Goal: Task Accomplishment & Management: Use online tool/utility

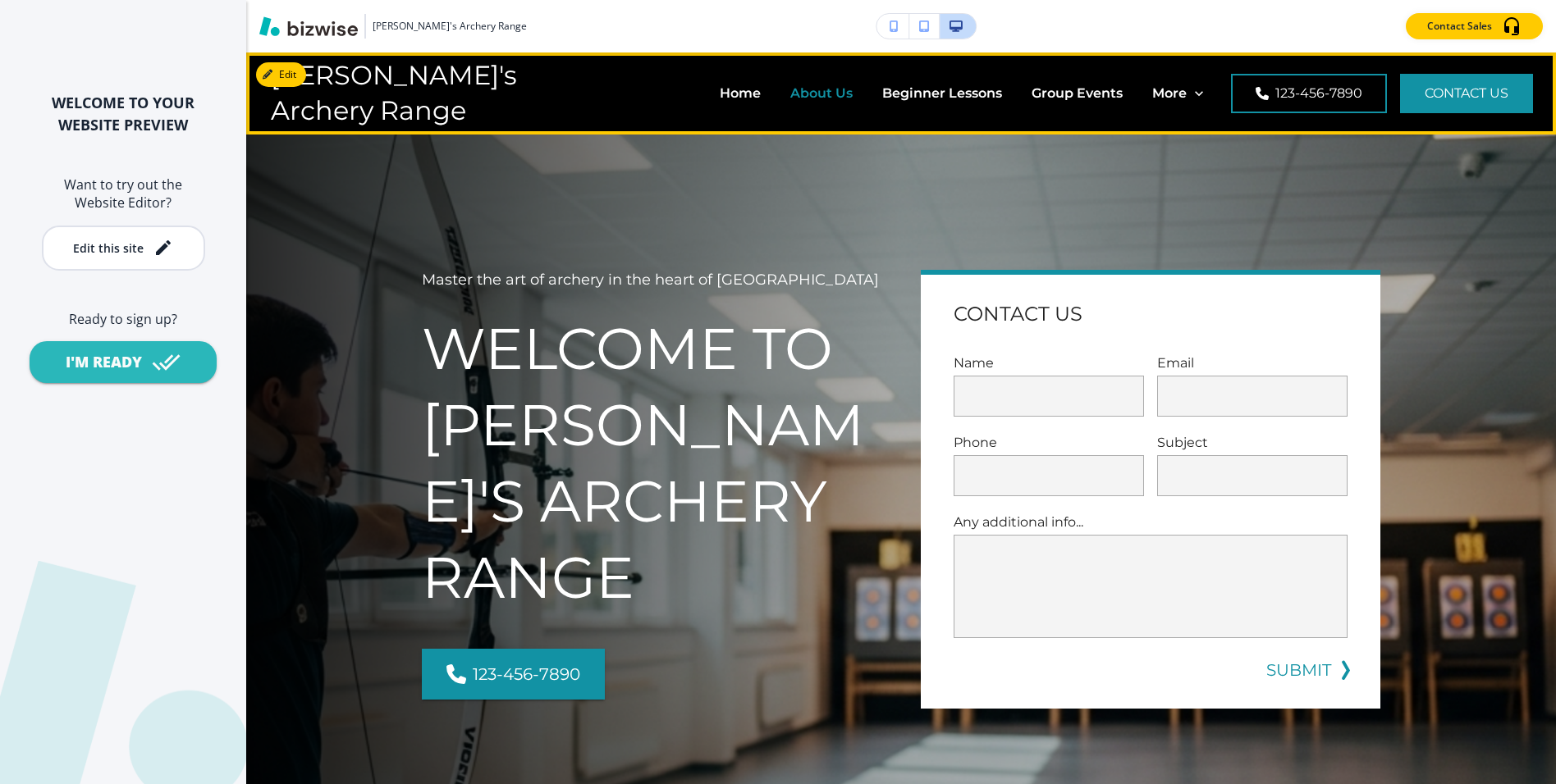
click at [791, 90] on p "About Us" at bounding box center [821, 93] width 62 height 19
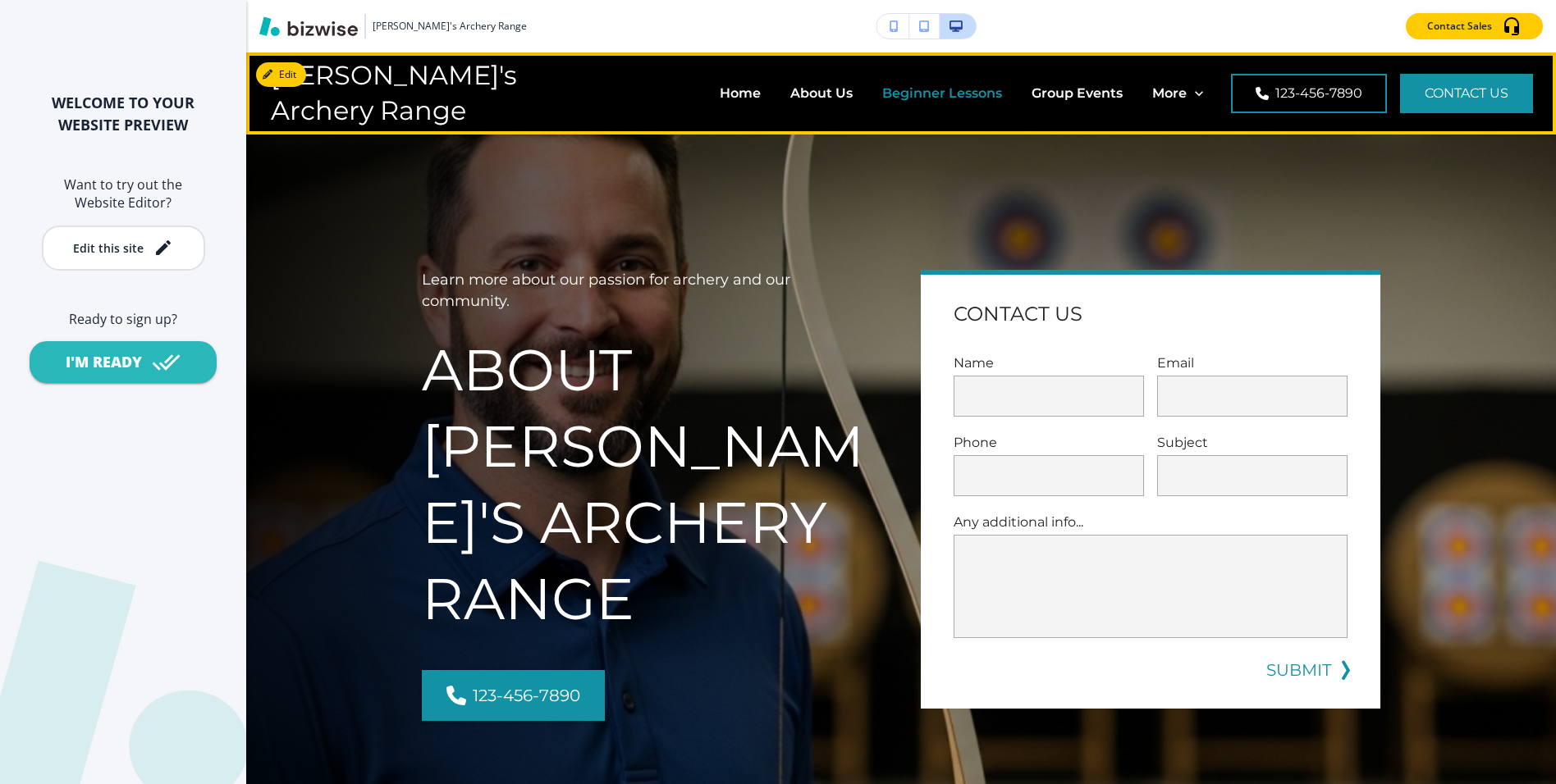
click at [882, 99] on p "Beginner Lessons" at bounding box center [942, 93] width 120 height 19
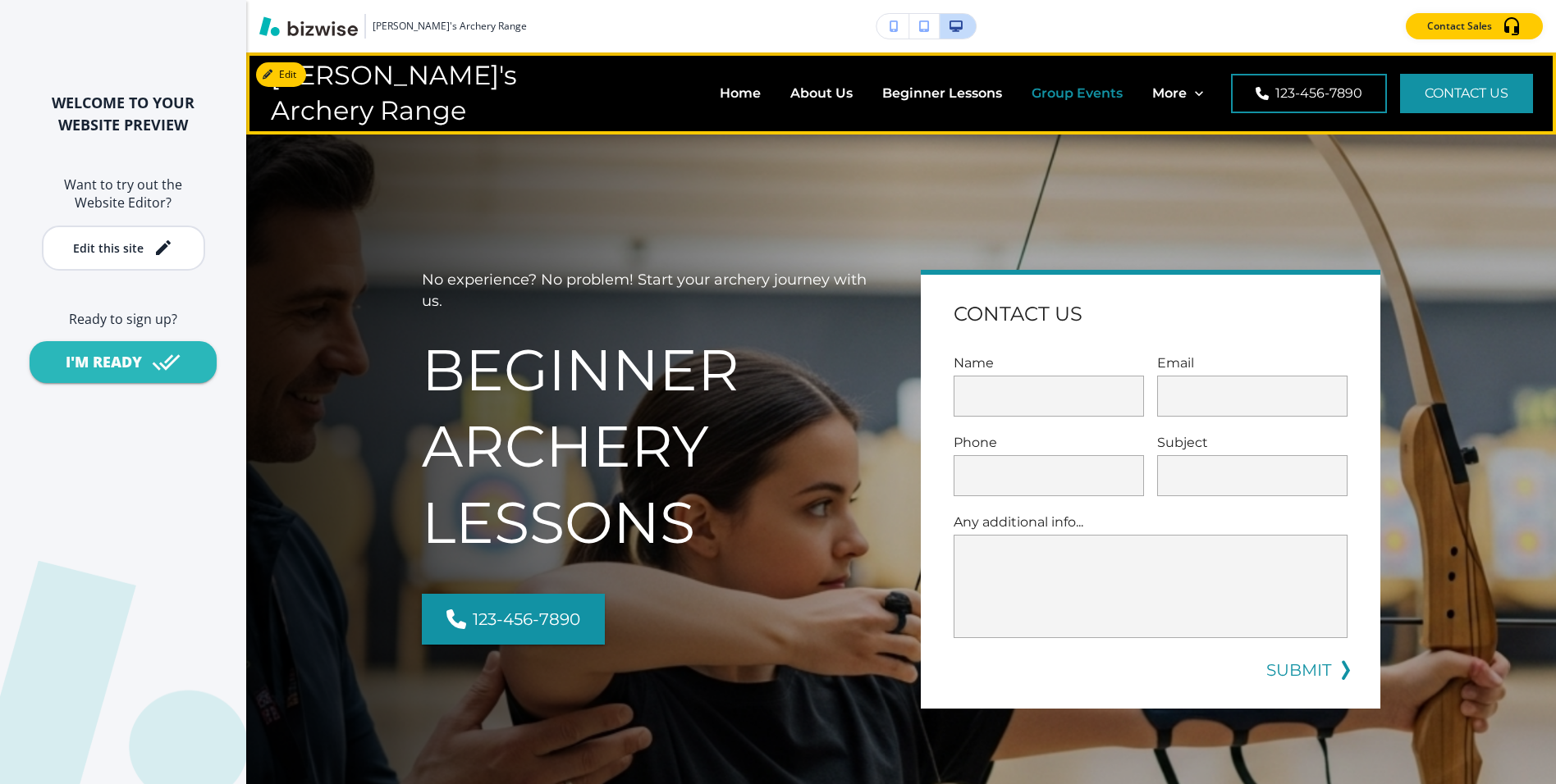
click at [1032, 91] on p "Group Events" at bounding box center [1077, 93] width 91 height 19
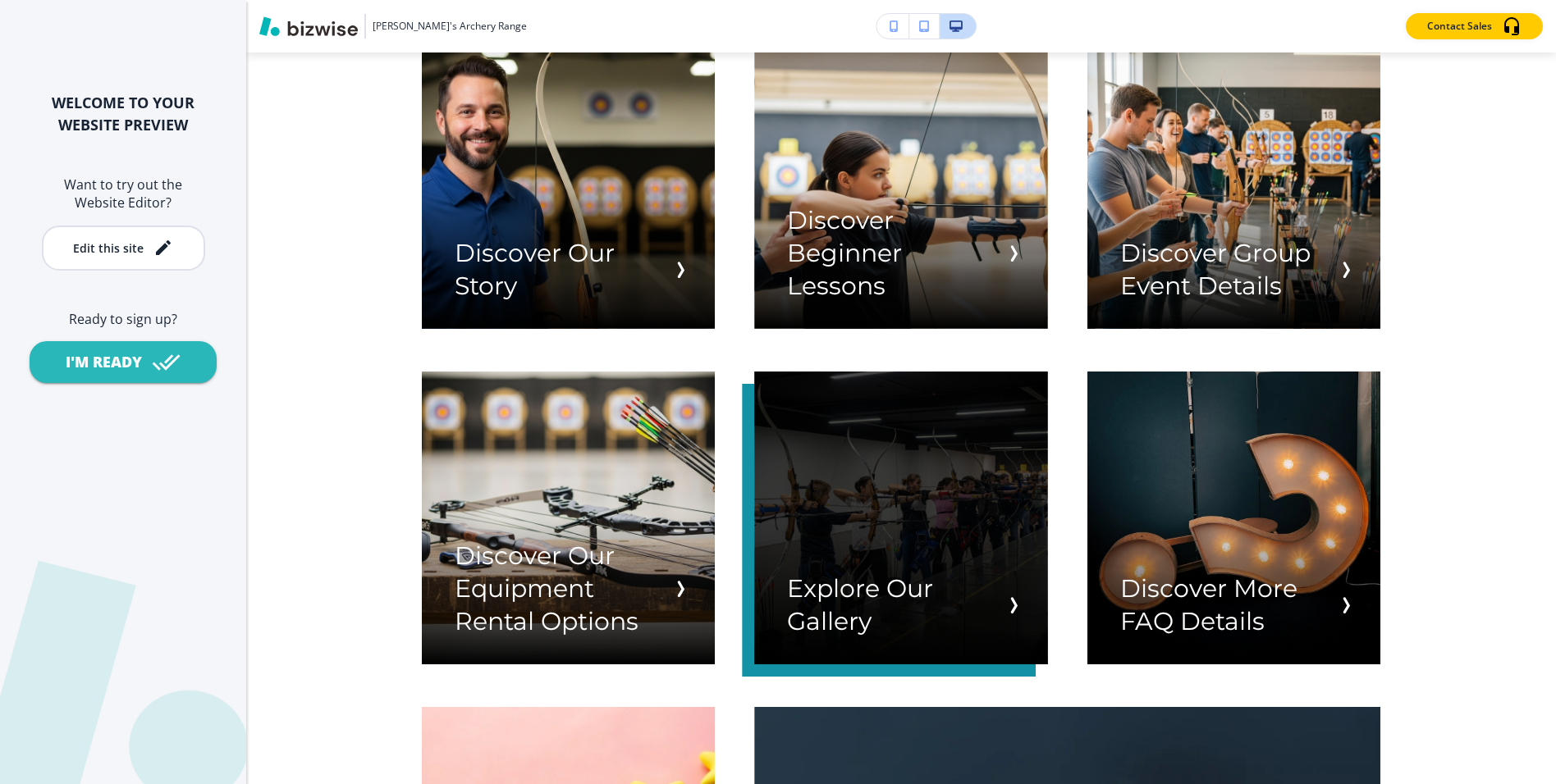
scroll to position [5149, 0]
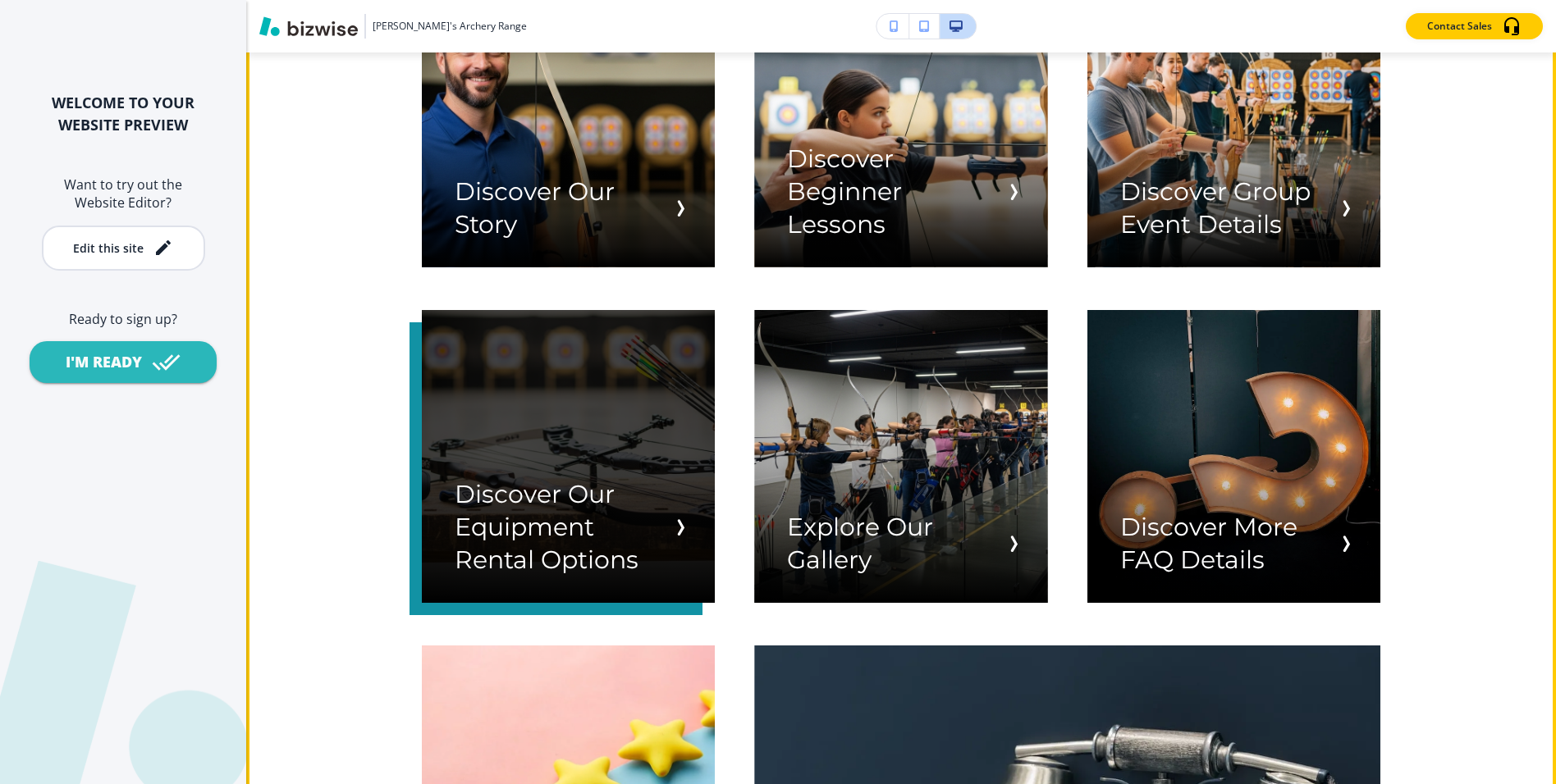
click at [607, 529] on div "button" at bounding box center [569, 456] width 293 height 293
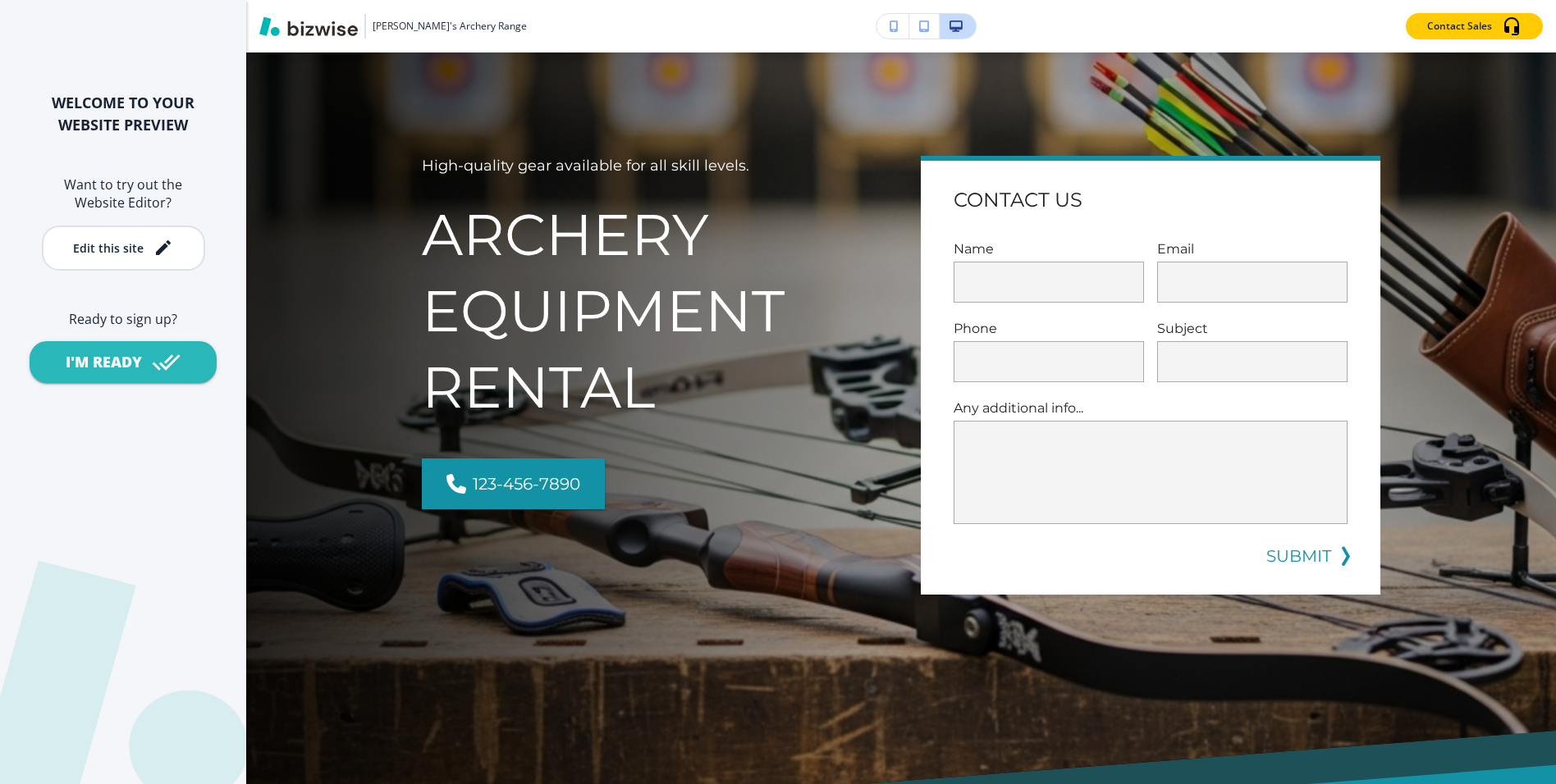
scroll to position [0, 0]
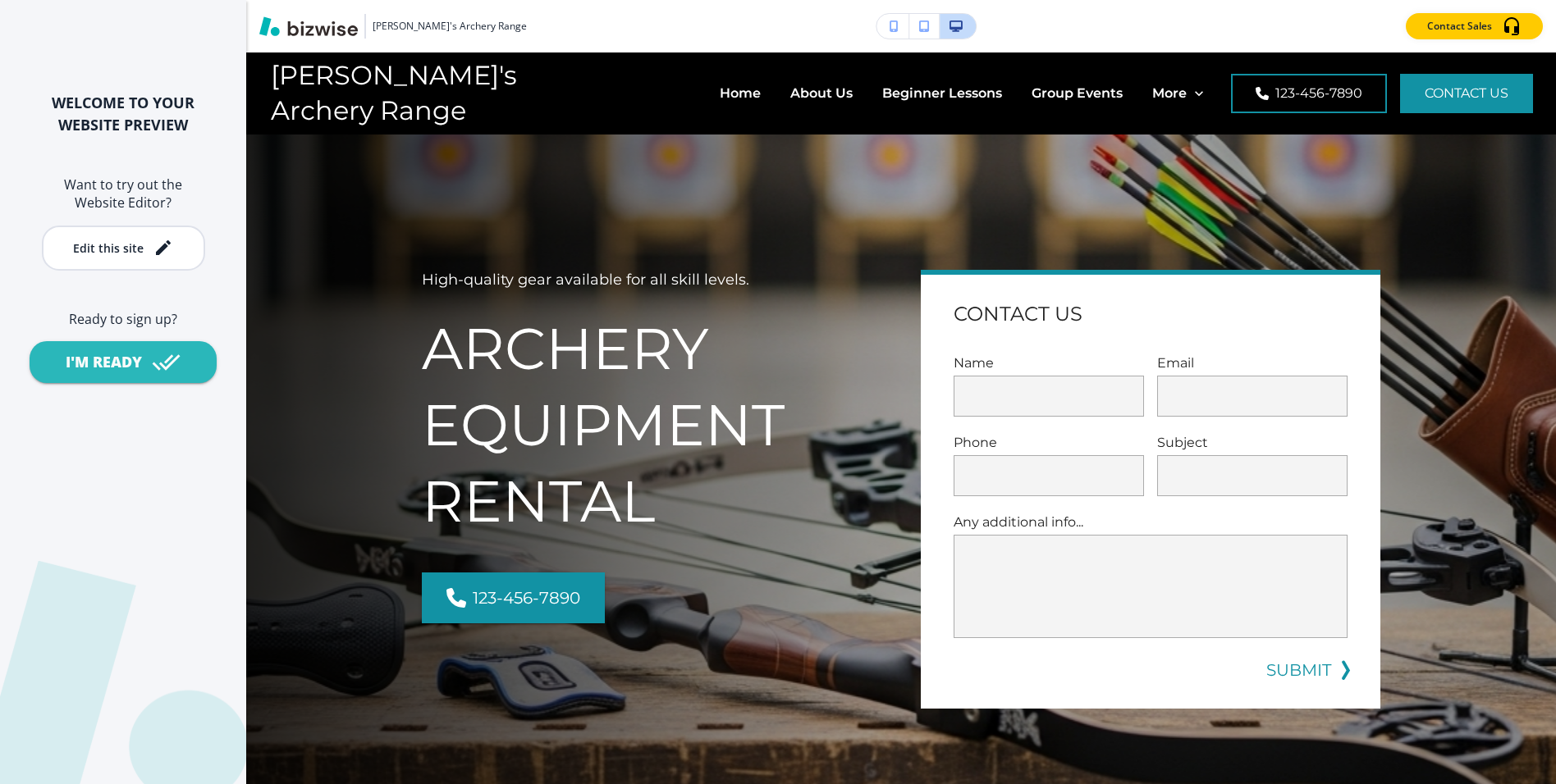
click at [426, 169] on div "High-quality gear available for all skill levels. Archery Equipment Rental 123-…" at bounding box center [881, 469] width 997 height 610
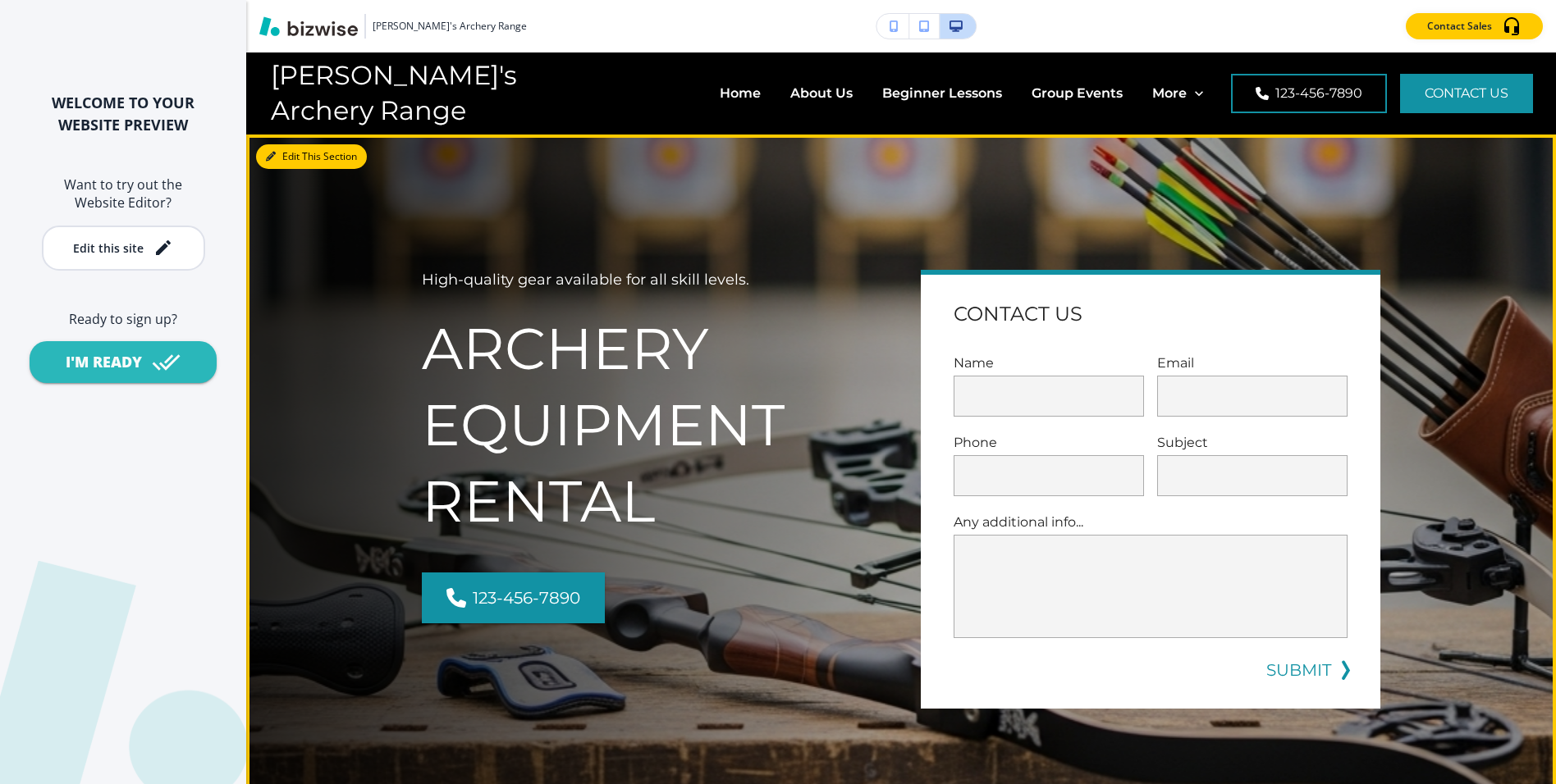
click at [297, 162] on button "Edit This Section" at bounding box center [311, 157] width 110 height 25
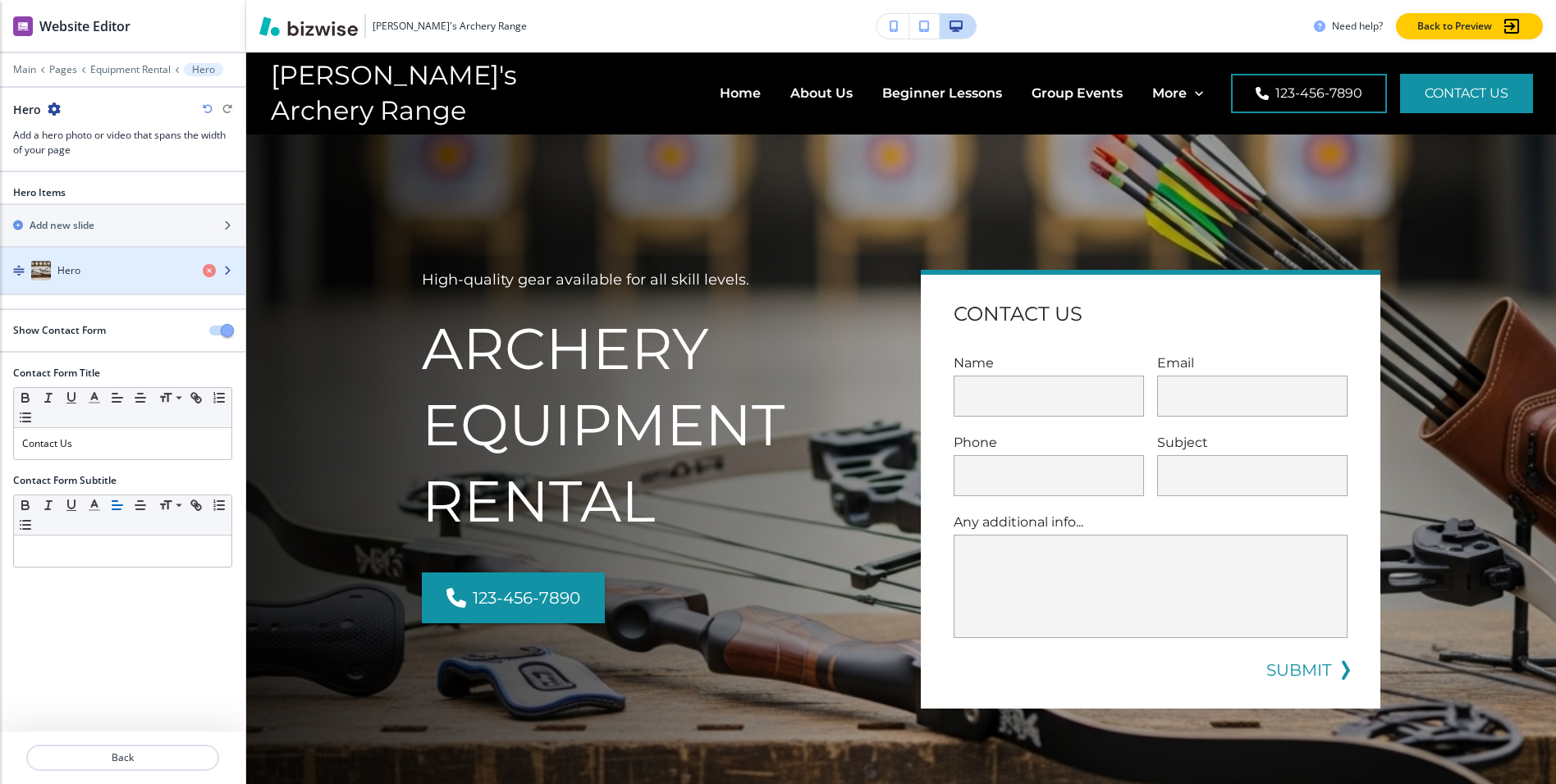
click at [109, 255] on div "button" at bounding box center [122, 254] width 245 height 13
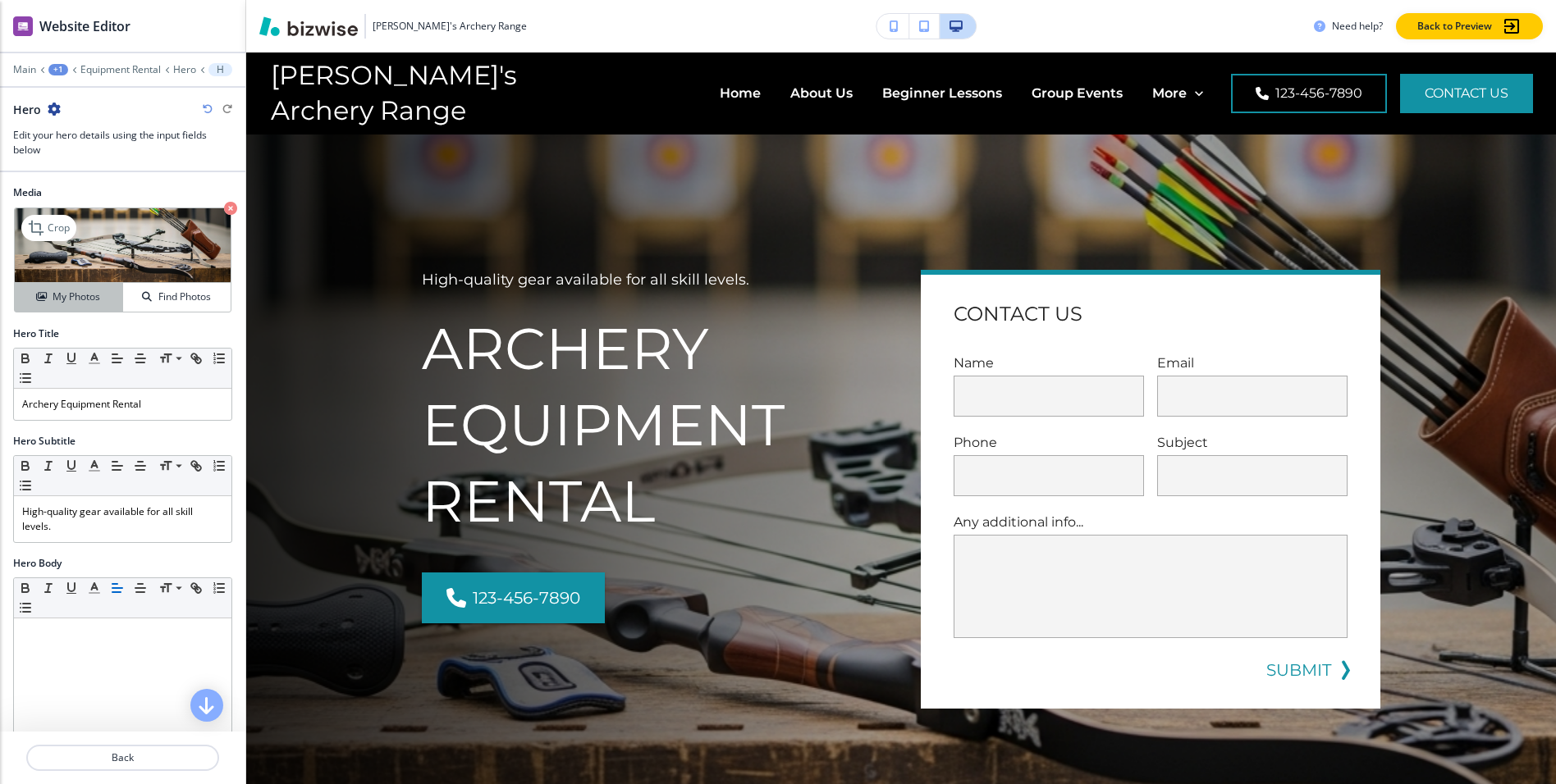
click at [84, 300] on h4 "My Photos" at bounding box center [76, 297] width 47 height 15
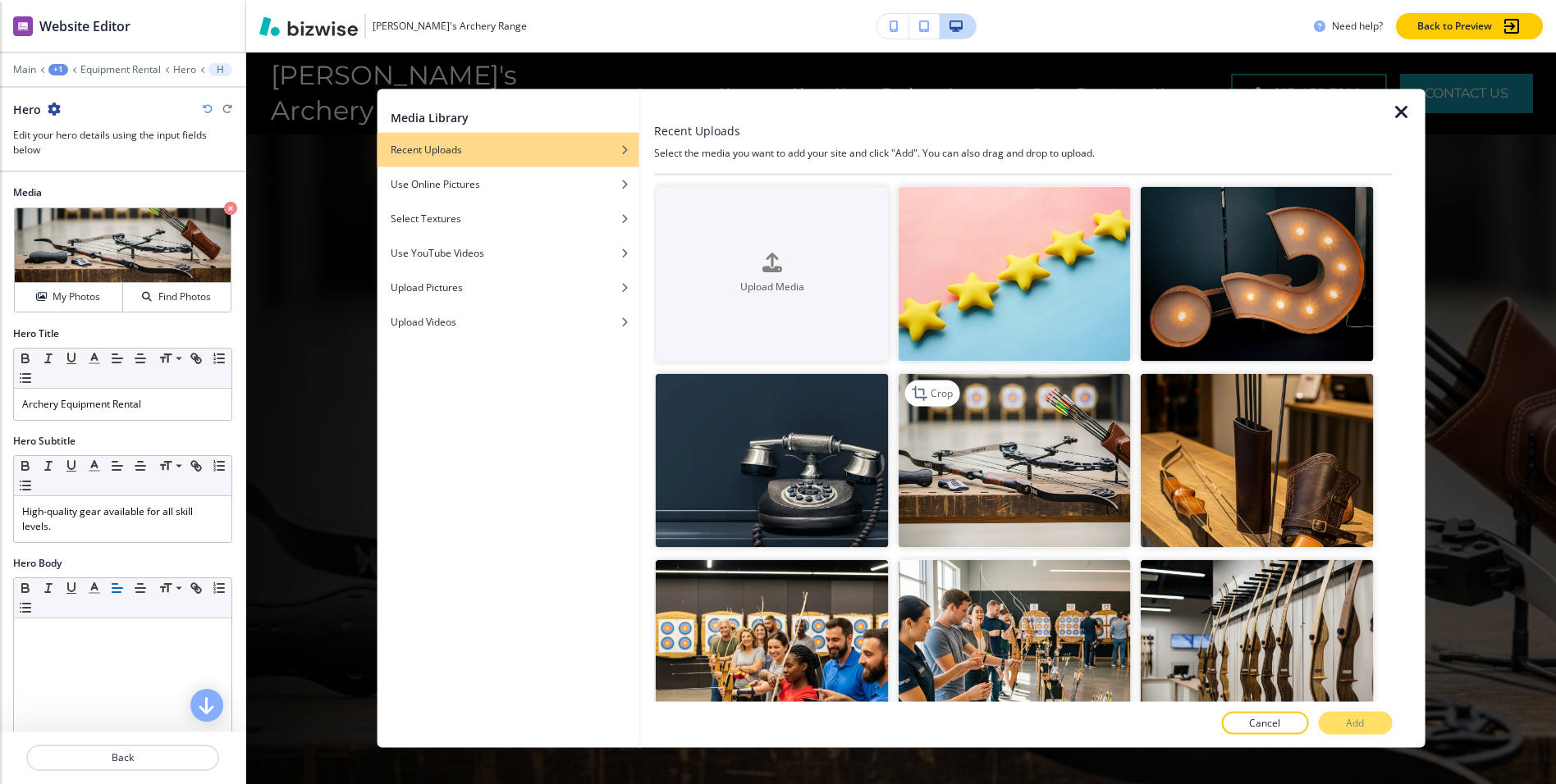
click at [965, 442] on img "button" at bounding box center [1013, 460] width 233 height 174
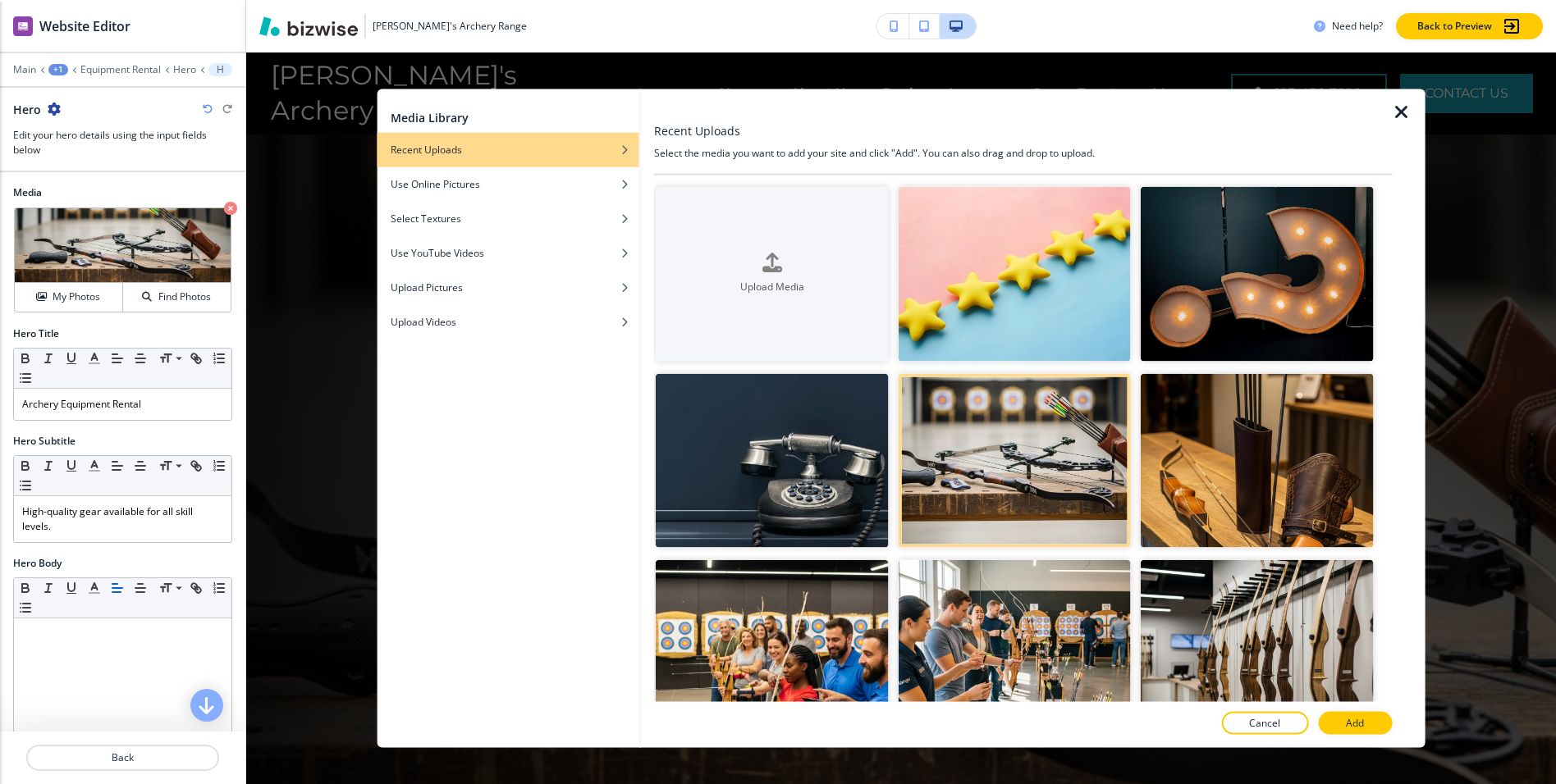
click at [1415, 109] on div at bounding box center [1408, 418] width 32 height 659
click at [1404, 113] on icon "button" at bounding box center [1401, 112] width 19 height 19
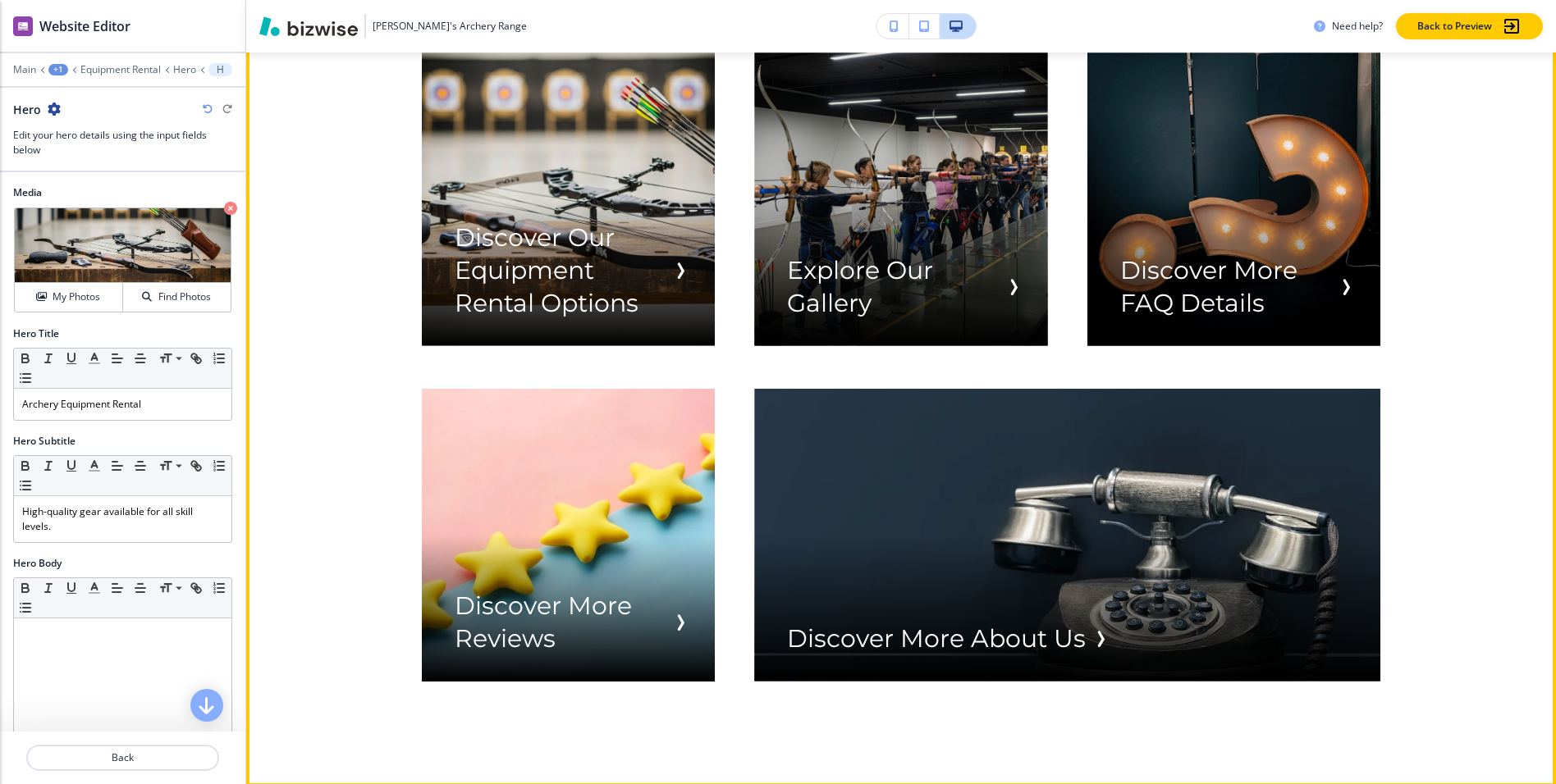
scroll to position [5598, 0]
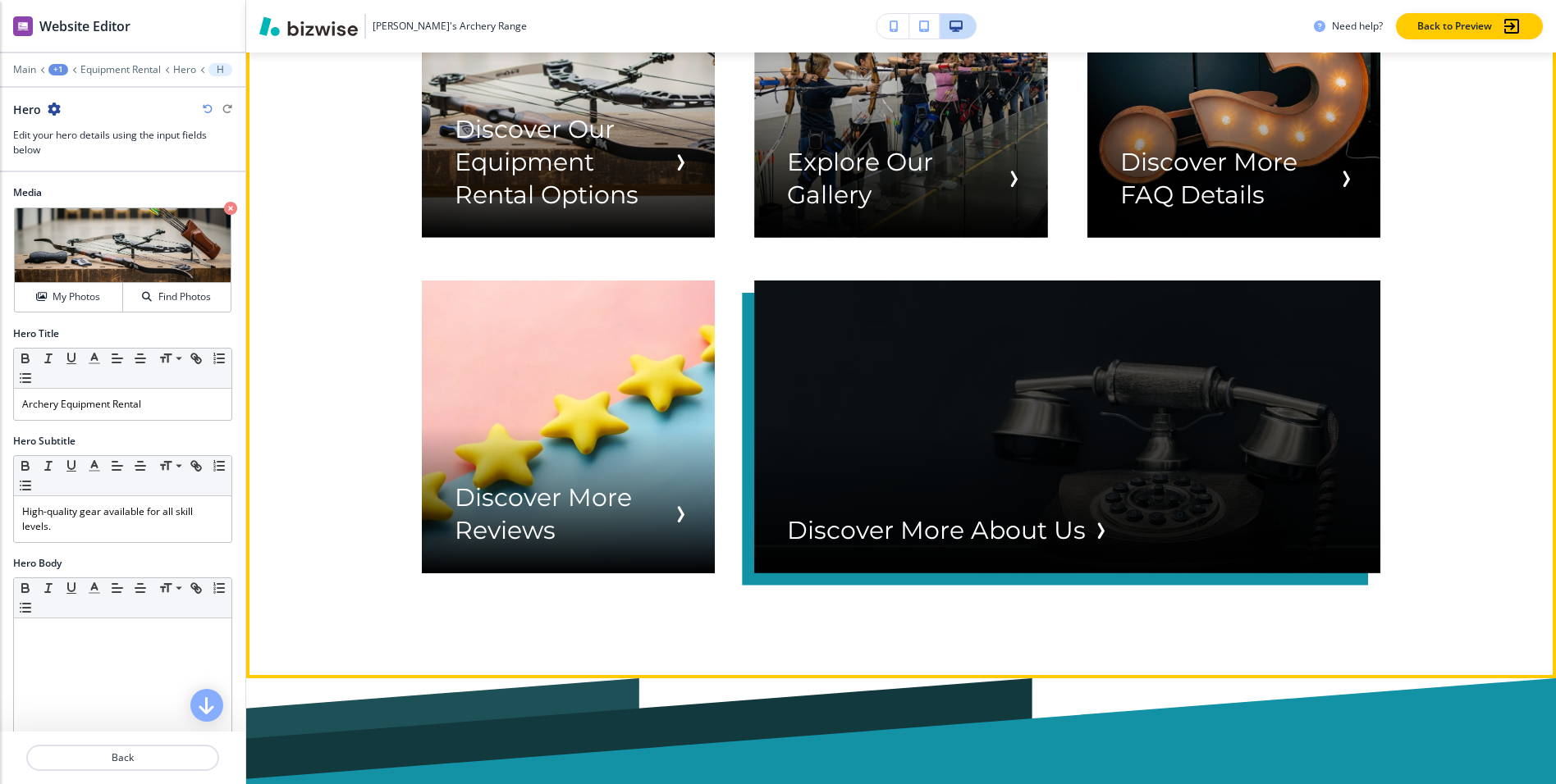
click at [979, 549] on div "button" at bounding box center [1067, 427] width 626 height 293
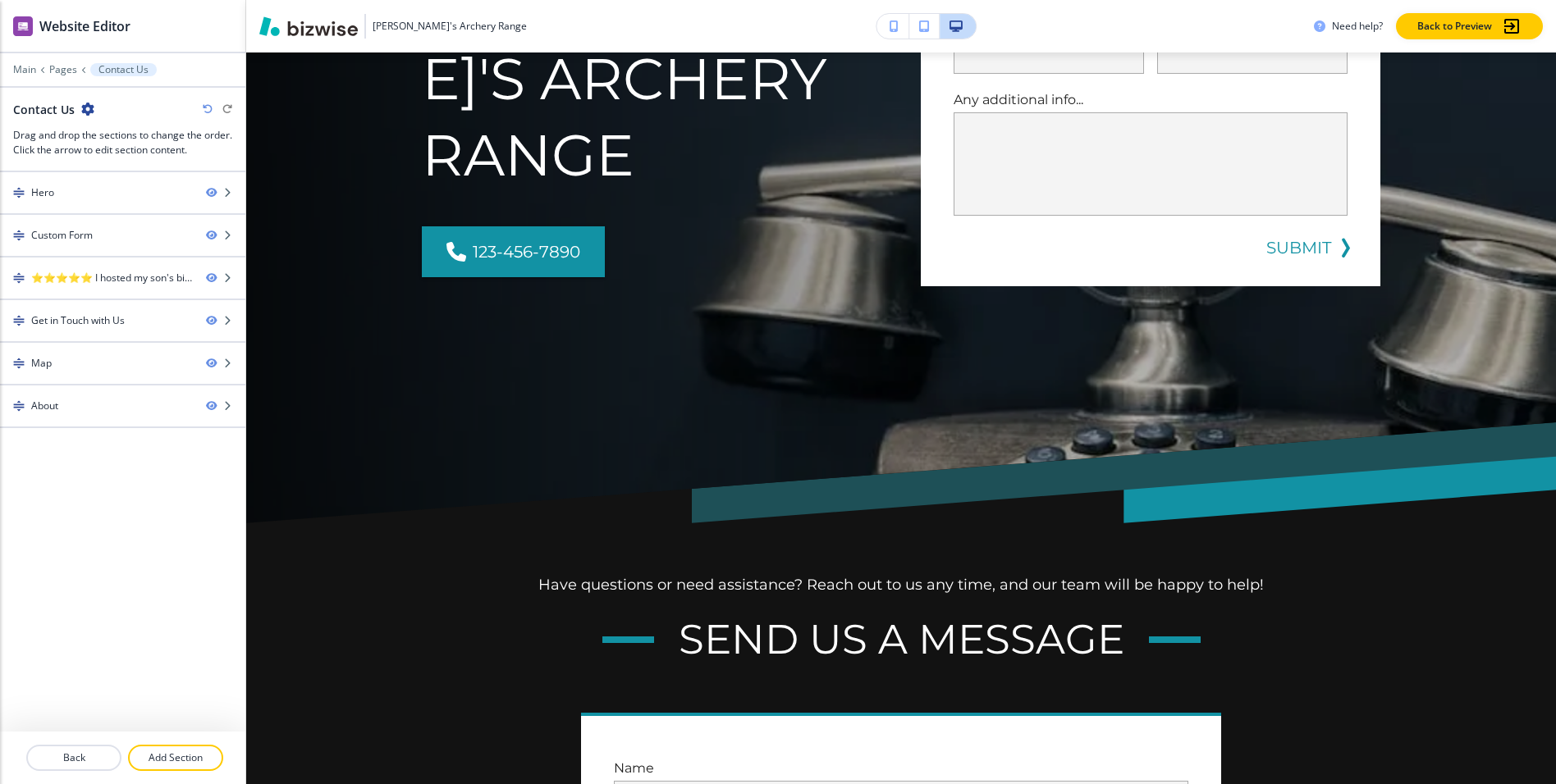
scroll to position [0, 0]
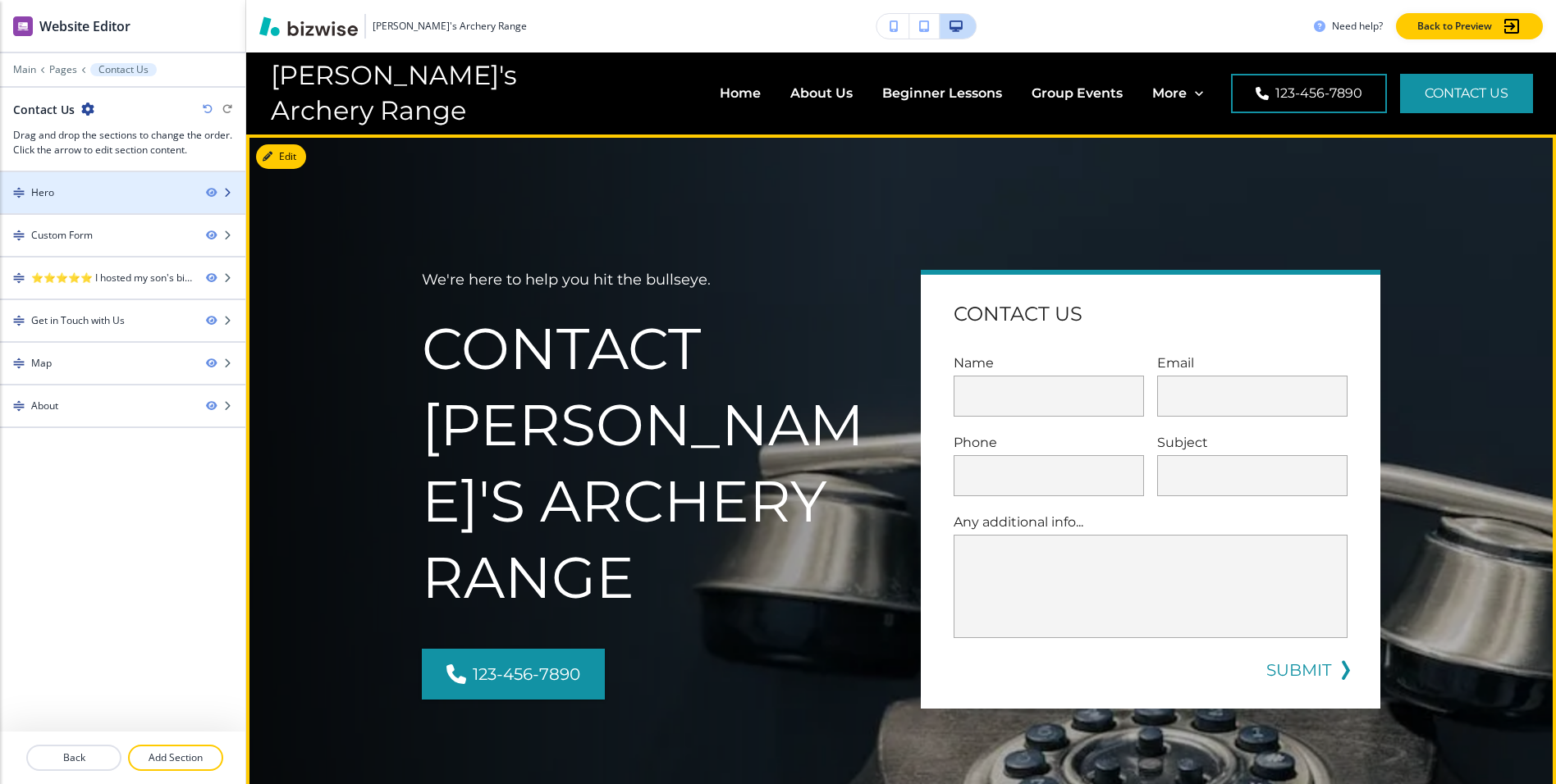
click at [109, 197] on div "Hero" at bounding box center [96, 193] width 193 height 15
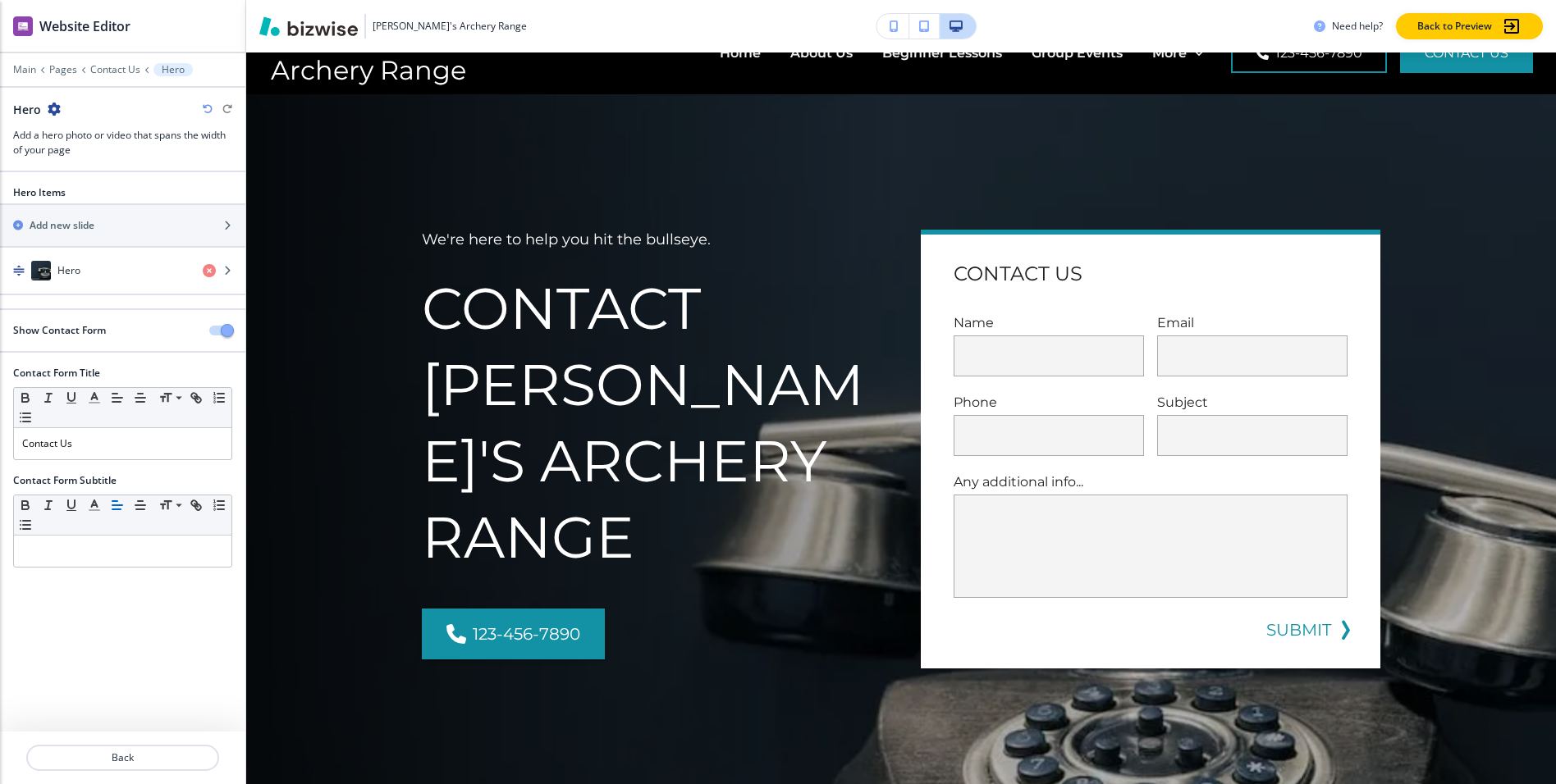
scroll to position [82, 0]
